Goal: Task Accomplishment & Management: Manage account settings

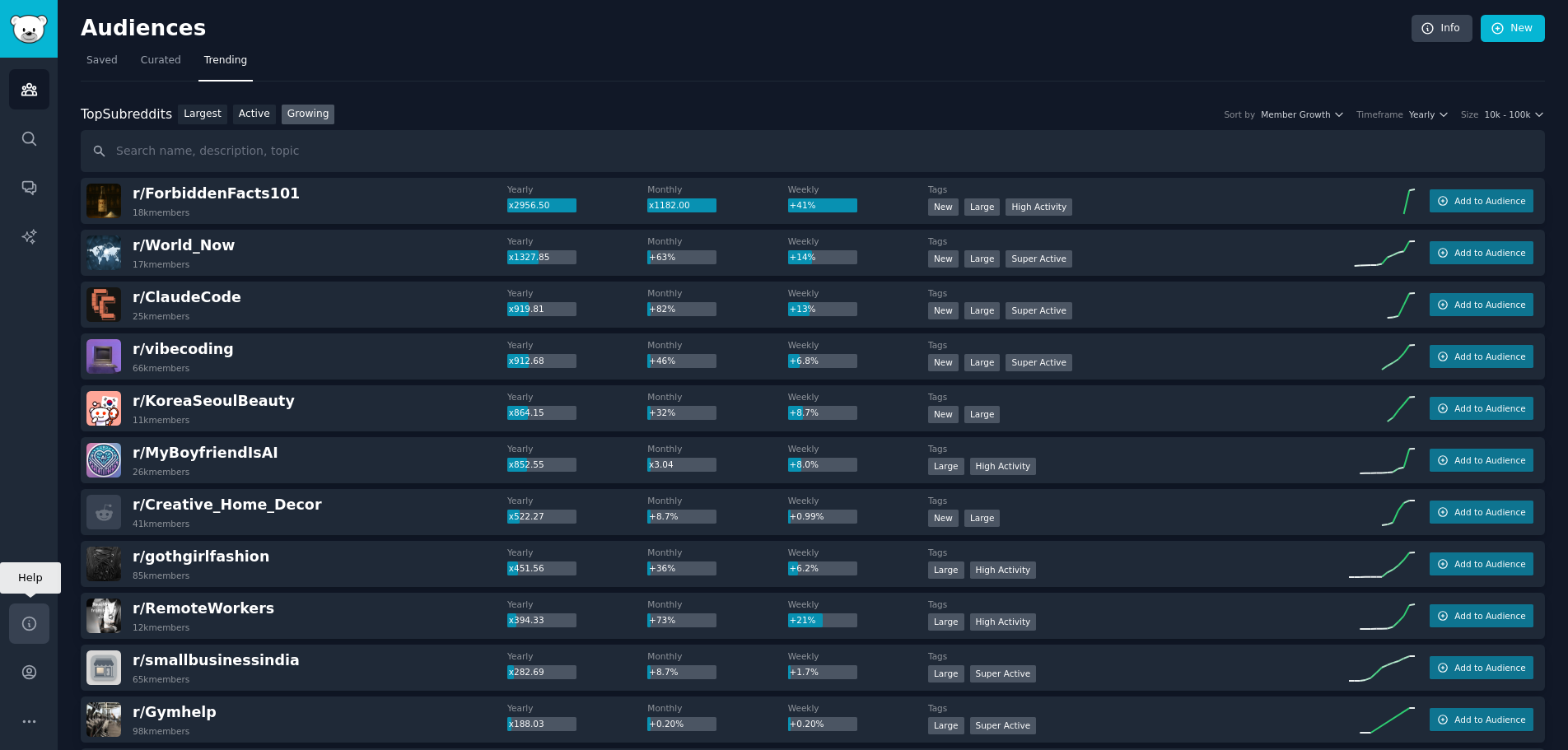
click at [23, 625] on icon "Sidebar" at bounding box center [29, 623] width 14 height 14
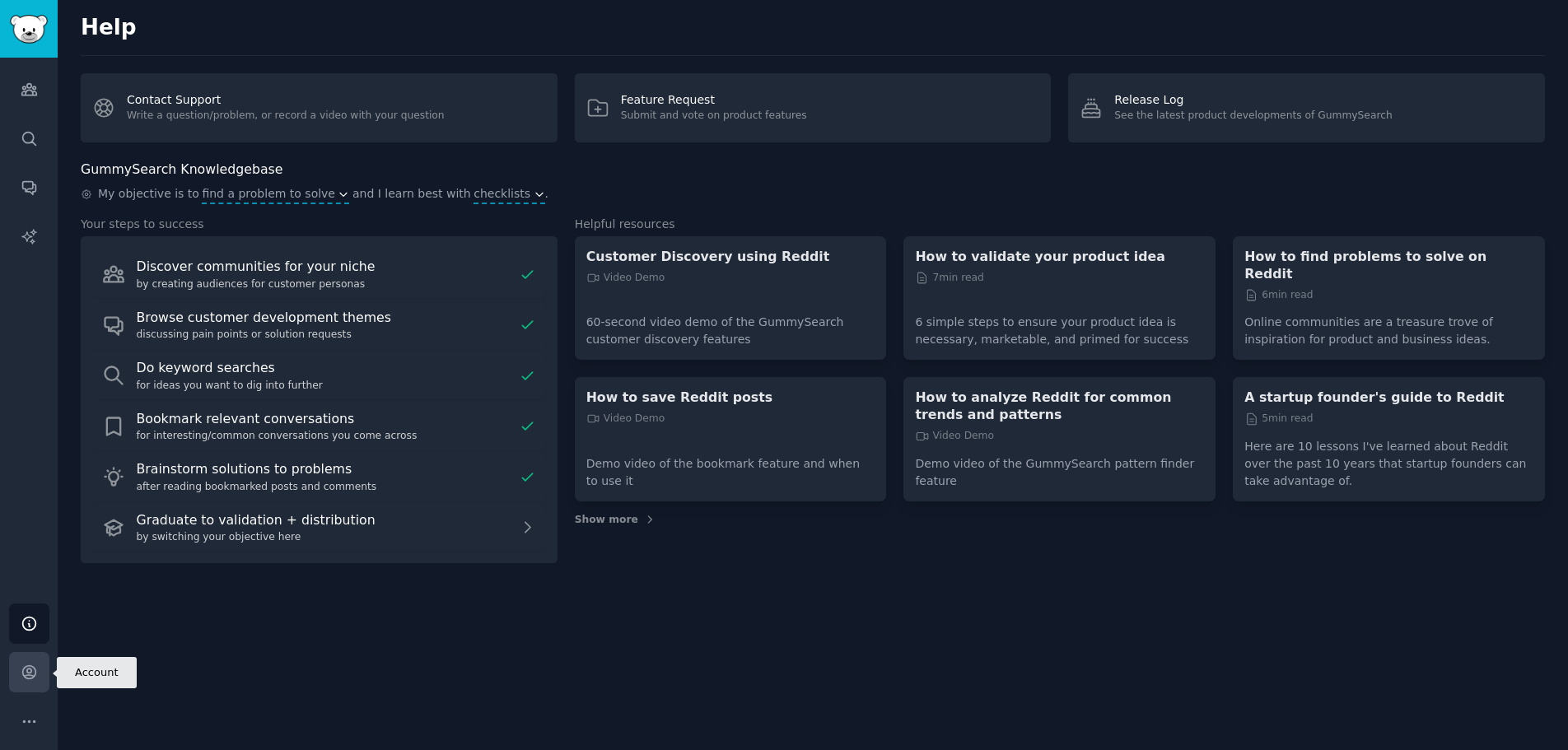
click at [22, 674] on icon "Sidebar" at bounding box center [29, 673] width 14 height 14
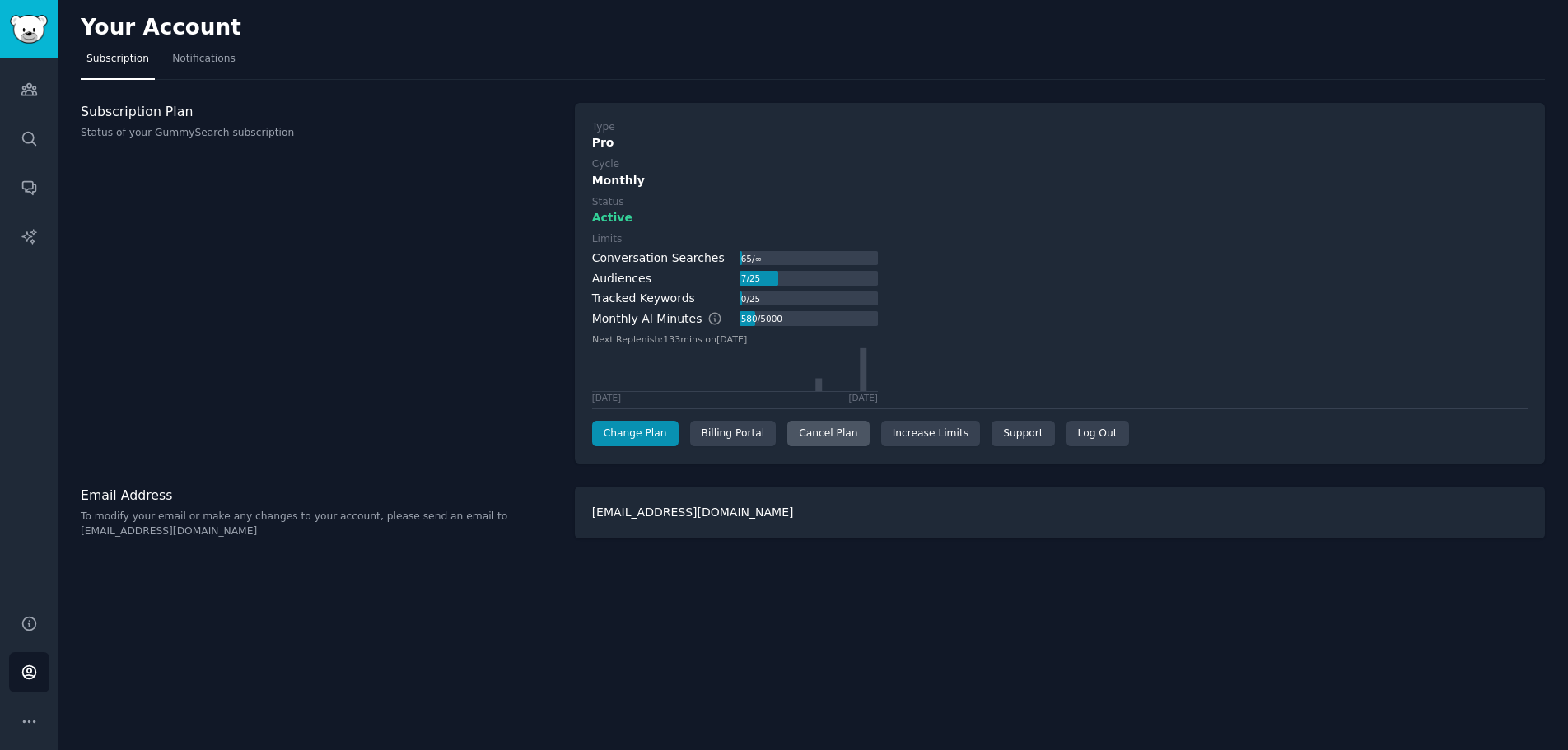
click at [826, 427] on div "Cancel Plan" at bounding box center [828, 433] width 81 height 26
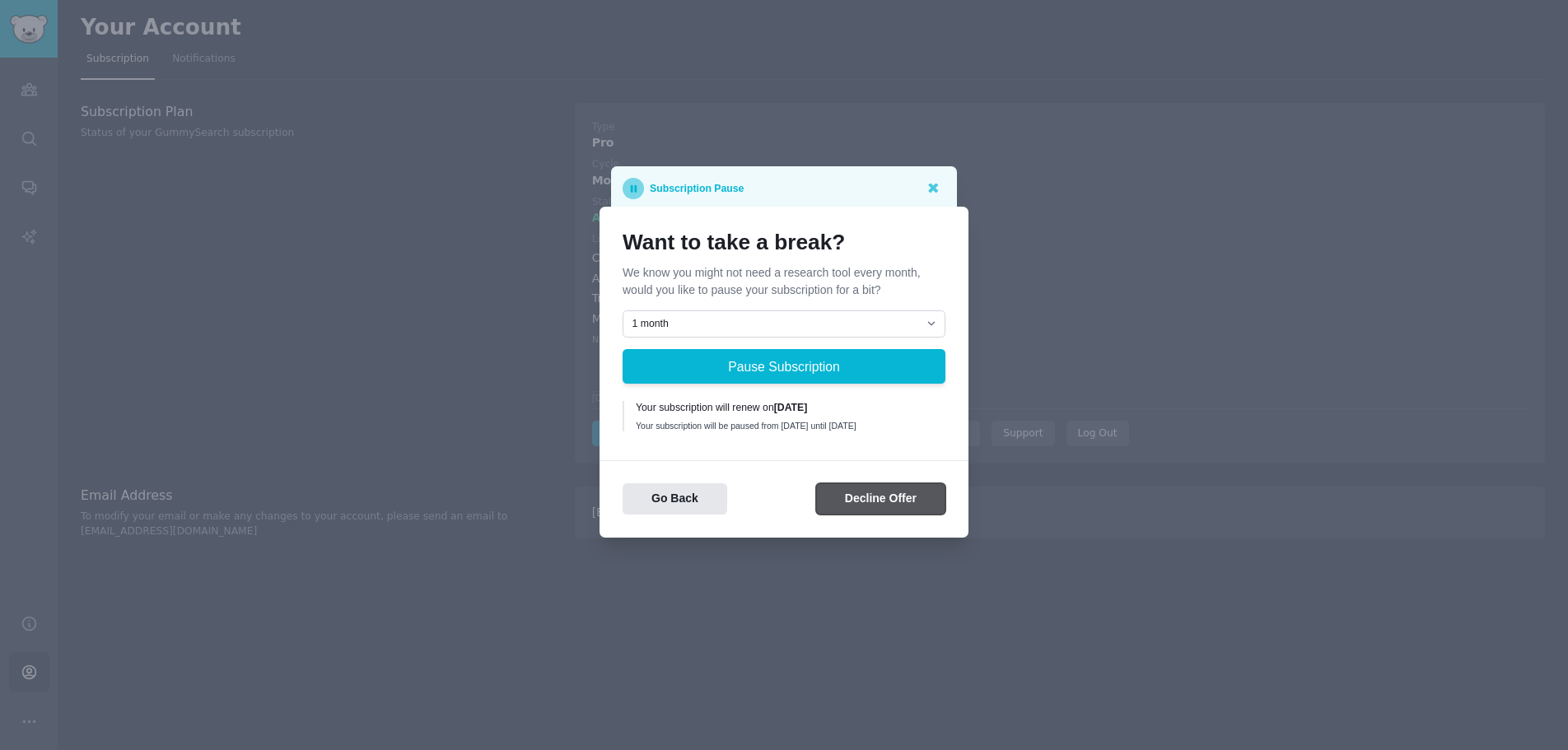
click at [882, 513] on button "Decline Offer" at bounding box center [881, 499] width 130 height 32
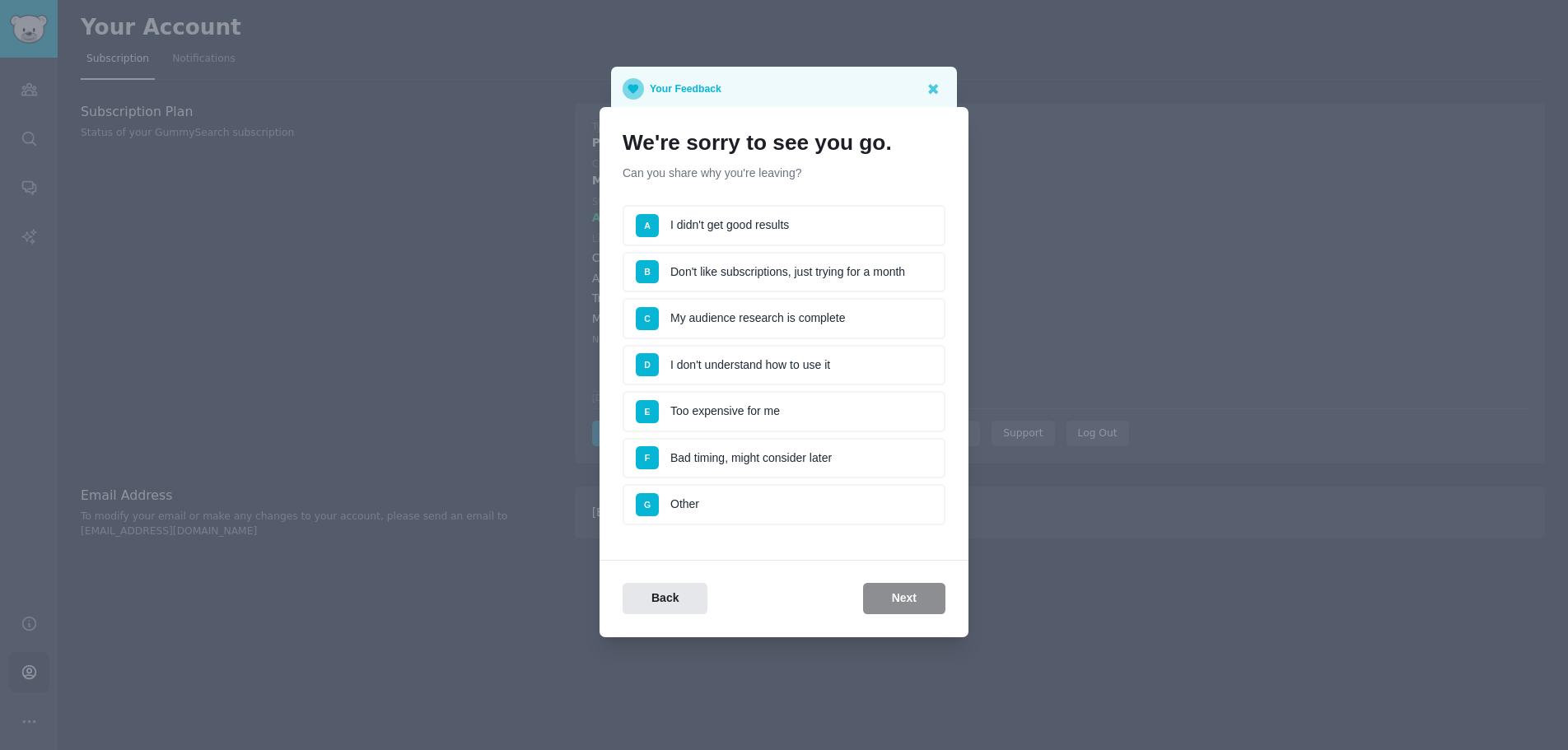
click at [737, 408] on li "E Too expensive for me" at bounding box center [783, 411] width 323 height 41
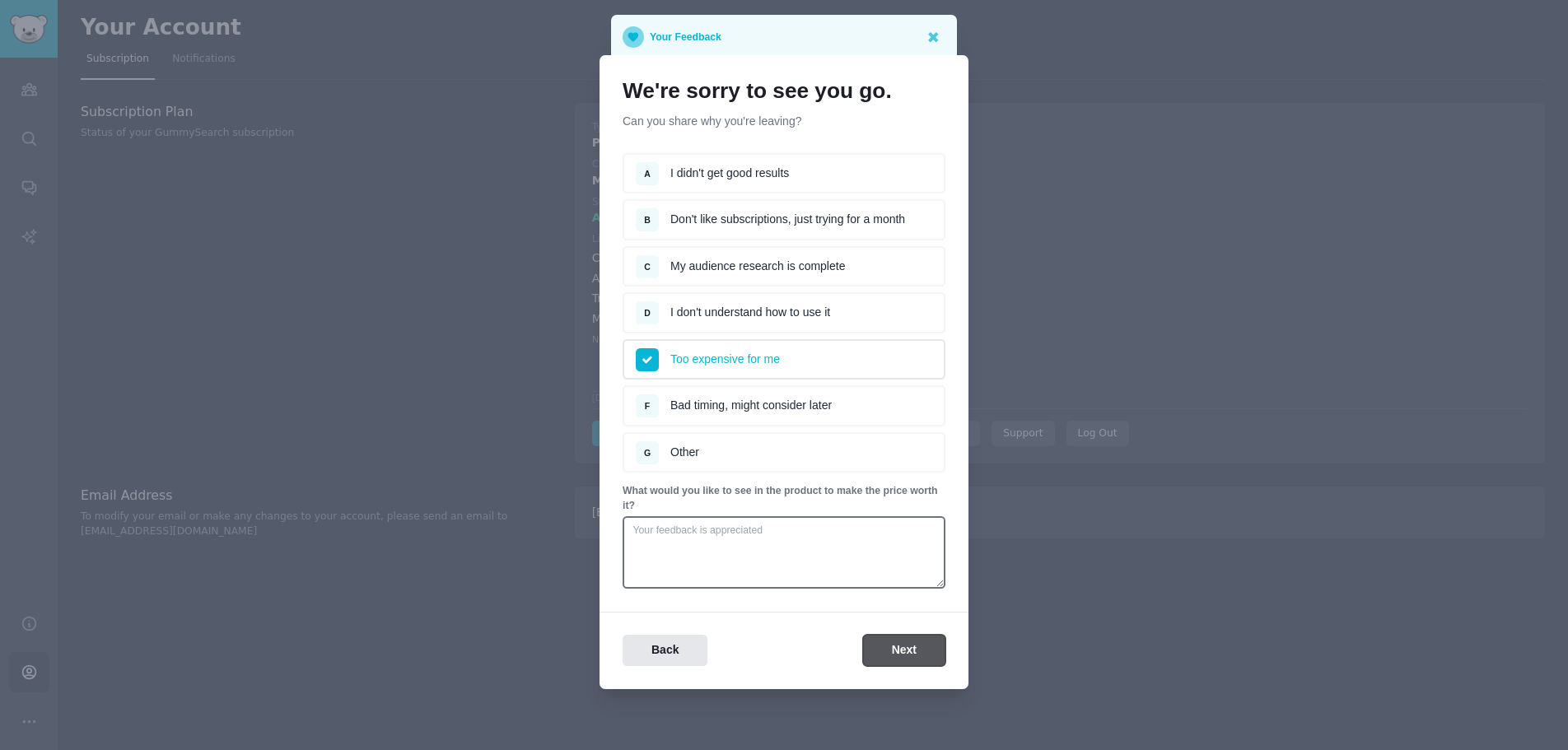
click at [889, 647] on button "Next" at bounding box center [903, 651] width 82 height 32
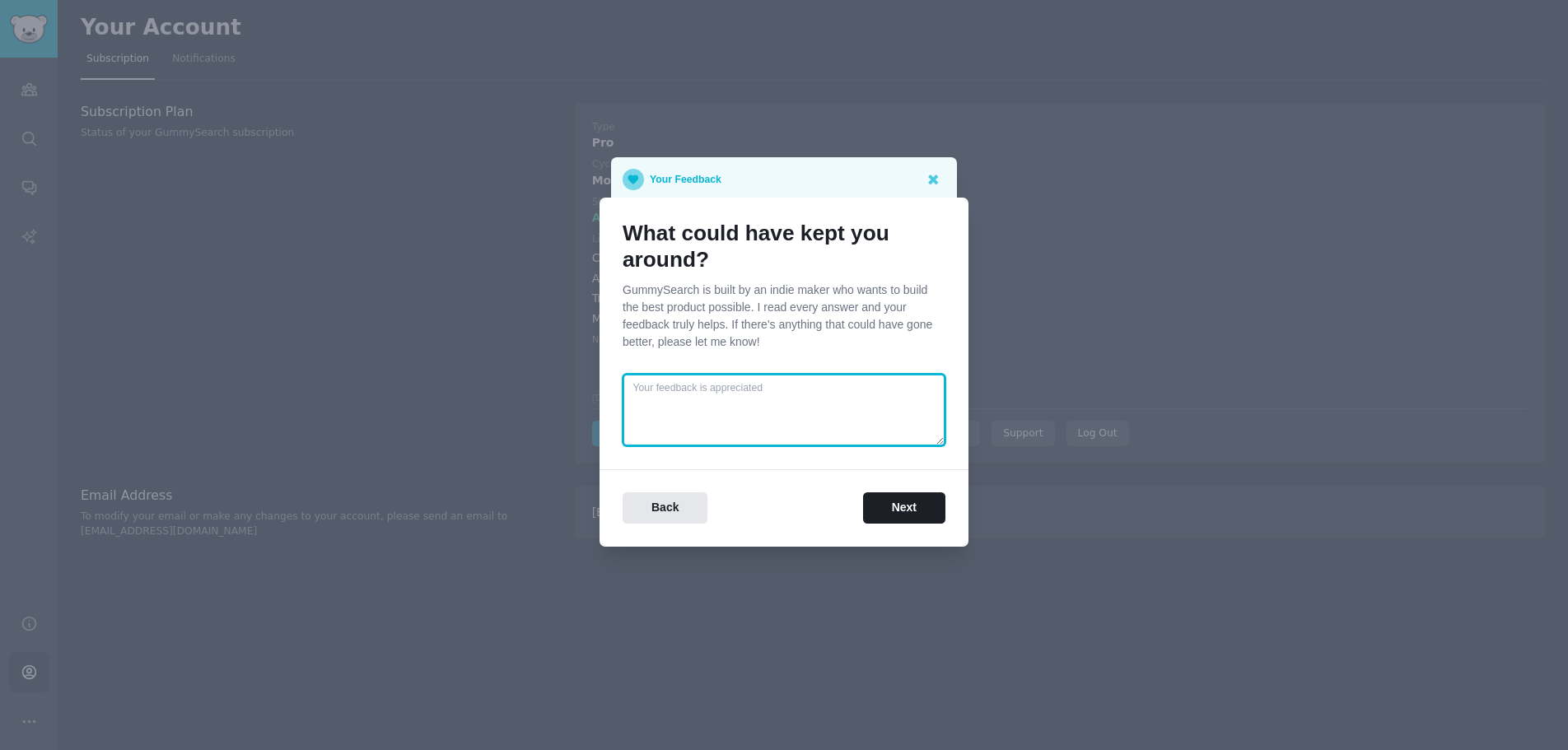
click at [703, 399] on textarea at bounding box center [783, 411] width 323 height 73
type textarea "cheaper plan"
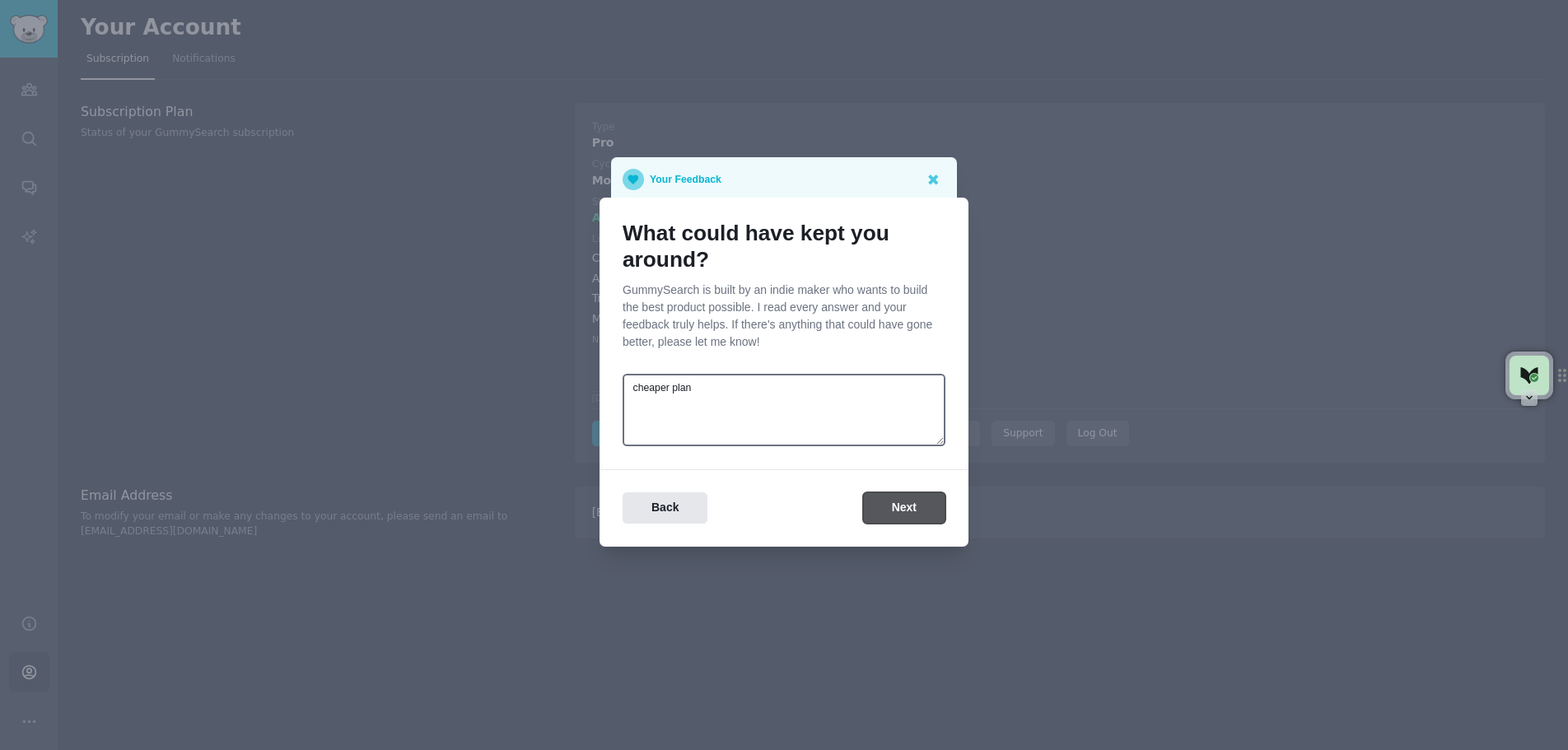
click at [888, 520] on button "Next" at bounding box center [903, 509] width 82 height 32
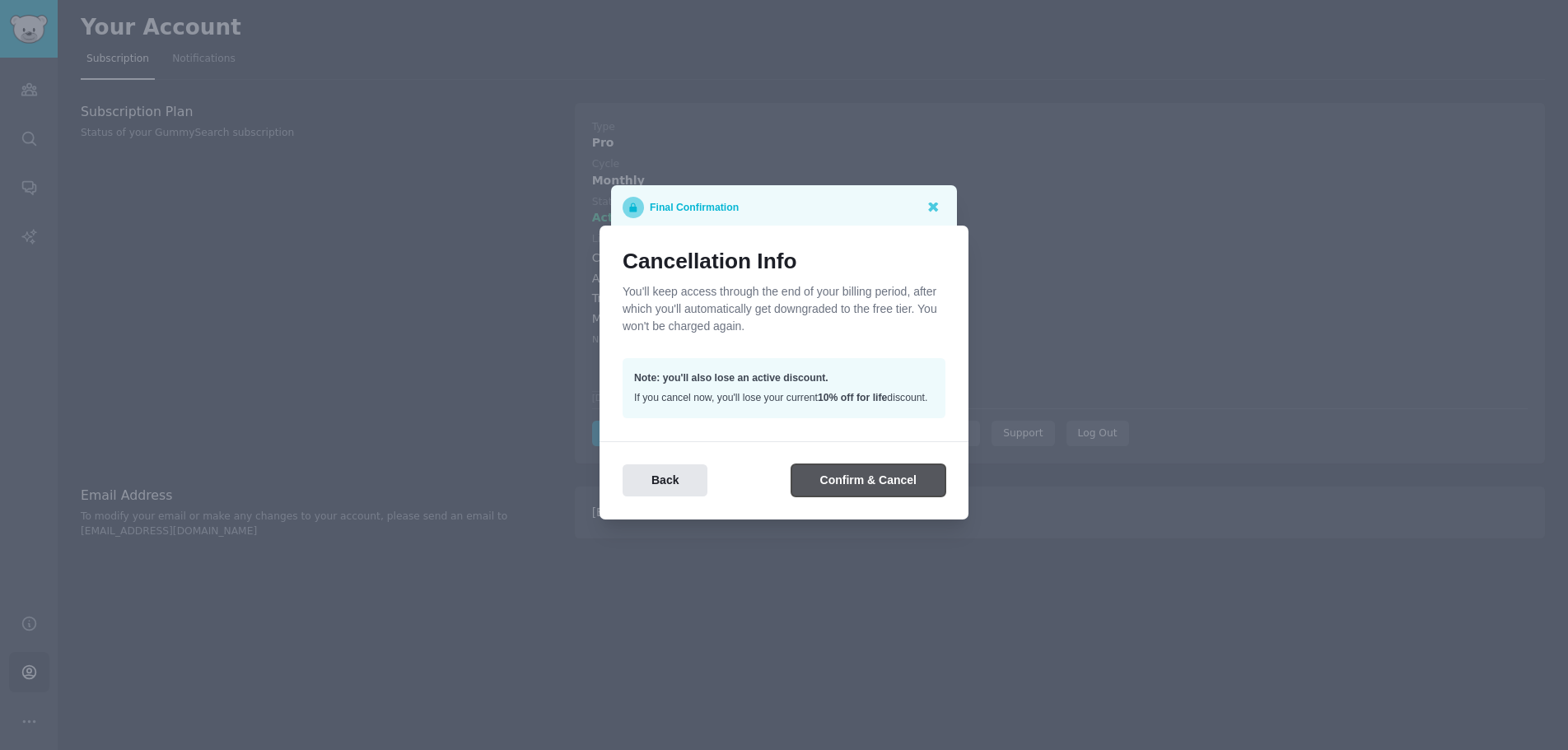
click at [892, 483] on button "Confirm & Cancel" at bounding box center [869, 481] width 154 height 32
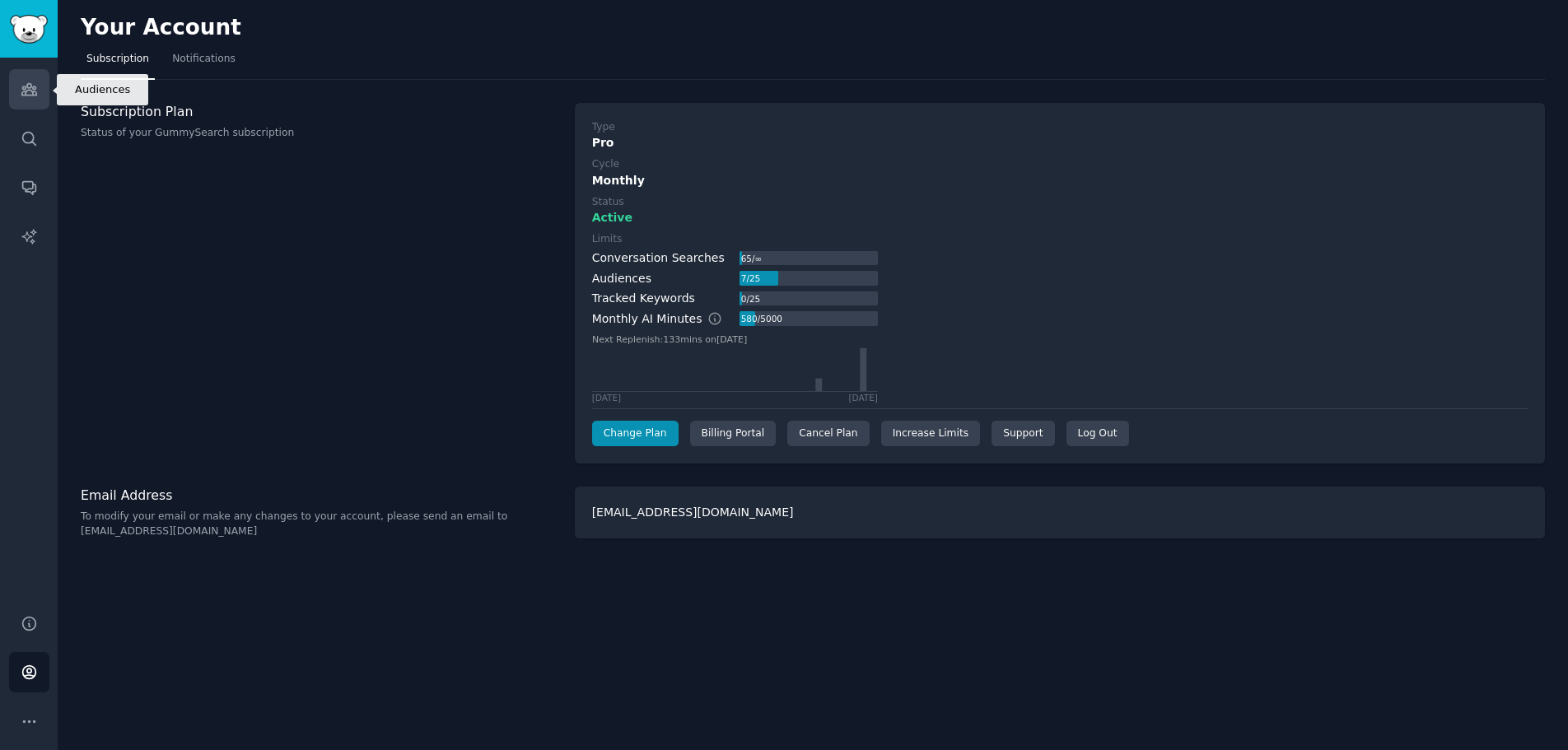
click at [24, 81] on icon "Sidebar" at bounding box center [29, 89] width 17 height 17
